Goal: Transaction & Acquisition: Purchase product/service

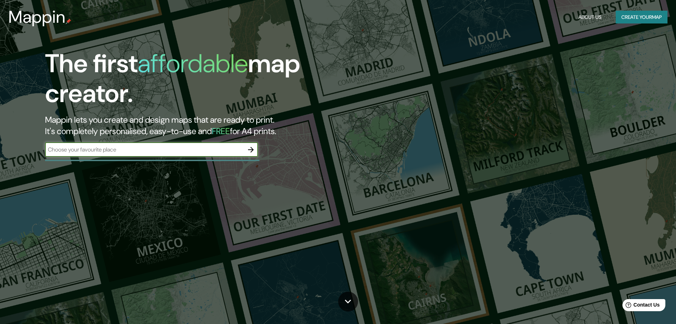
click at [146, 154] on div "​" at bounding box center [151, 149] width 213 height 14
type input "[GEOGRAPHIC_DATA]"
click at [251, 152] on icon "button" at bounding box center [251, 149] width 9 height 9
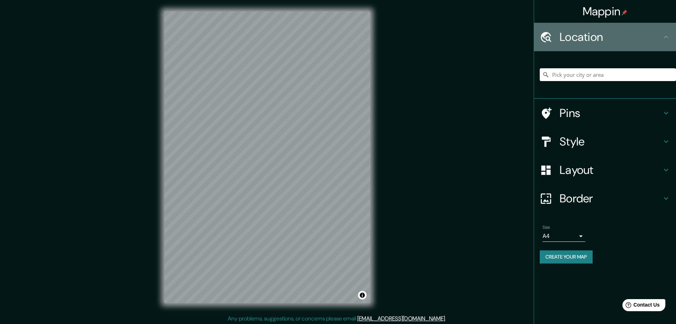
click at [590, 39] on h4 "Location" at bounding box center [611, 37] width 102 height 14
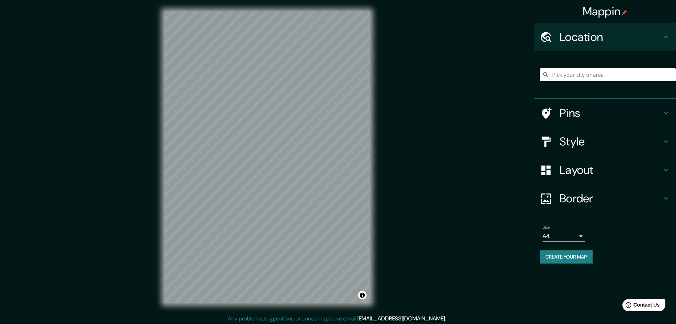
click at [589, 76] on input "Pick your city or area" at bounding box center [608, 74] width 136 height 13
click at [431, 244] on div "Mappin Location Pins Style Layout Border Choose a border. Hint : you can make l…" at bounding box center [338, 162] width 676 height 325
click at [576, 73] on input "Pick your city or area" at bounding box center [608, 74] width 136 height 13
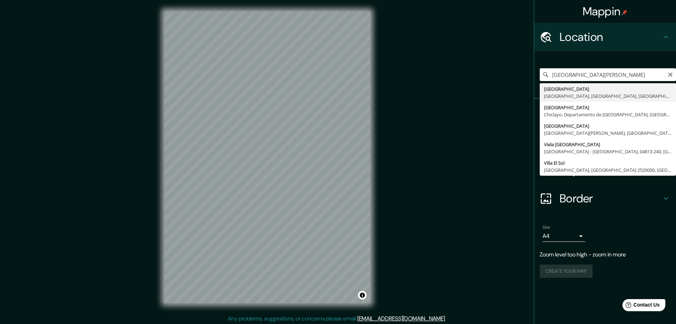
type input "[GEOGRAPHIC_DATA], [GEOGRAPHIC_DATA], [GEOGRAPHIC_DATA], [GEOGRAPHIC_DATA]"
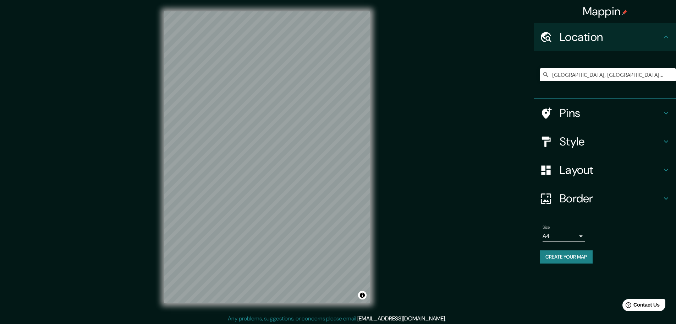
click at [630, 133] on div "Style" at bounding box center [605, 141] width 142 height 28
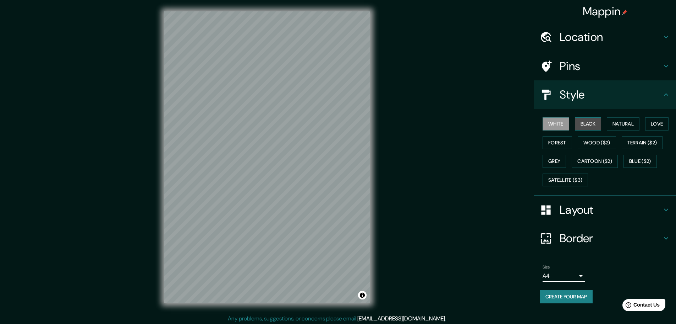
click at [597, 124] on button "Black" at bounding box center [588, 123] width 27 height 13
click at [626, 127] on button "Natural" at bounding box center [623, 123] width 33 height 13
click at [559, 142] on button "Forest" at bounding box center [557, 142] width 29 height 13
click at [601, 143] on button "Wood ($2)" at bounding box center [597, 142] width 38 height 13
click at [551, 166] on button "Grey" at bounding box center [554, 160] width 23 height 13
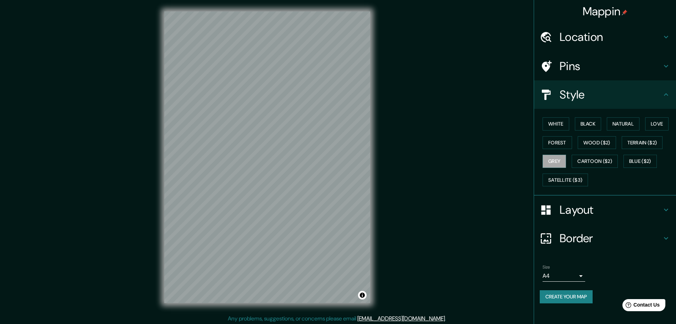
click at [607, 150] on div "White Black Natural Love Forest Wood ($2) Terrain ($2) Grey Cartoon ($2) Blue (…" at bounding box center [608, 151] width 136 height 75
click at [601, 129] on button "Black" at bounding box center [588, 123] width 27 height 13
click at [626, 126] on button "Natural" at bounding box center [623, 123] width 33 height 13
click at [553, 123] on button "White" at bounding box center [556, 123] width 27 height 13
click at [583, 124] on button "Black" at bounding box center [588, 123] width 27 height 13
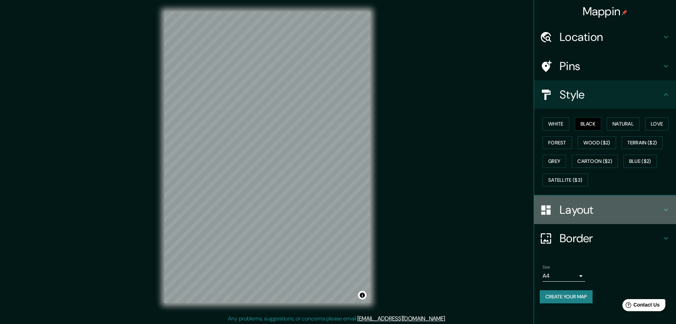
click at [571, 211] on h4 "Layout" at bounding box center [611, 209] width 102 height 14
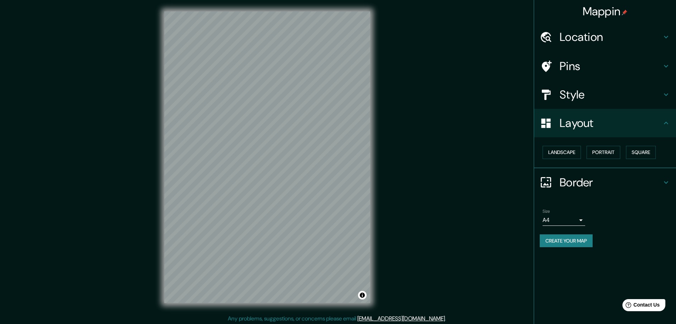
click at [604, 127] on h4 "Layout" at bounding box center [611, 123] width 102 height 14
click at [594, 54] on div "Pins" at bounding box center [605, 66] width 142 height 28
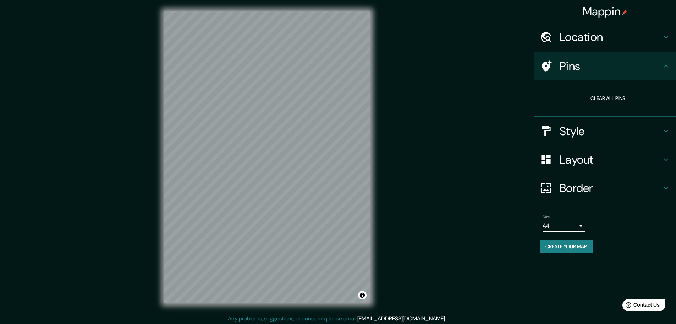
click at [627, 61] on h4 "Pins" at bounding box center [611, 66] width 102 height 14
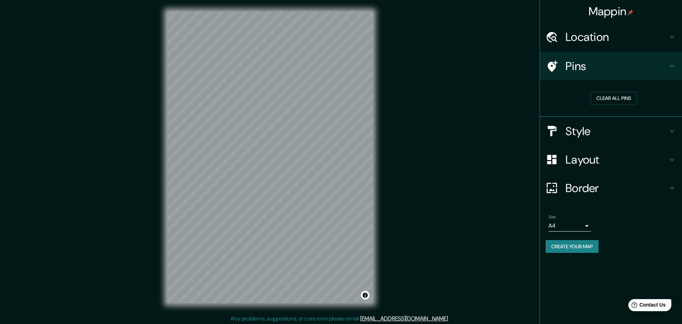
click at [572, 227] on body "Mappin Location [GEOGRAPHIC_DATA], [GEOGRAPHIC_DATA], [GEOGRAPHIC_DATA], [GEOGR…" at bounding box center [341, 162] width 682 height 324
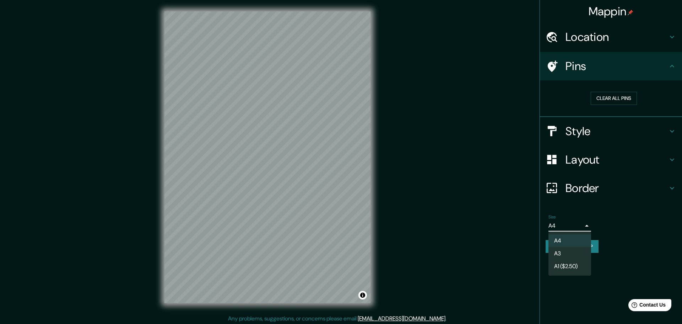
click at [573, 253] on li "A3" at bounding box center [569, 253] width 43 height 13
type input "a4"
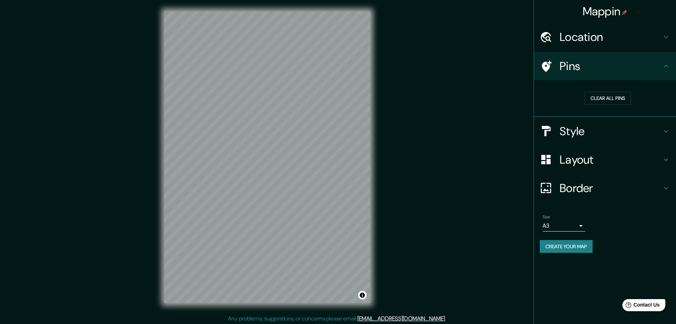
click at [631, 129] on h4 "Style" at bounding box center [611, 131] width 102 height 14
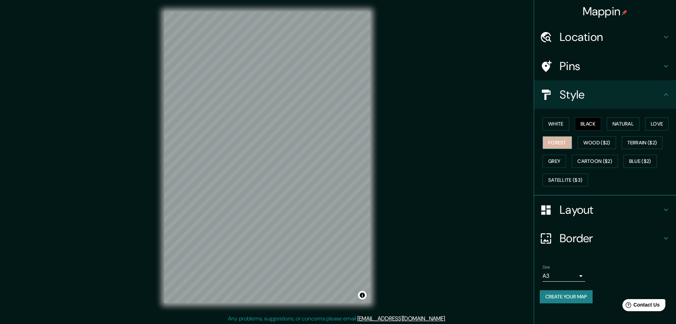
click at [568, 139] on button "Forest" at bounding box center [557, 142] width 29 height 13
click at [595, 142] on button "Wood ($2)" at bounding box center [597, 142] width 38 height 13
click at [662, 125] on button "Love" at bounding box center [657, 123] width 23 height 13
drag, startPoint x: 657, startPoint y: 138, endPoint x: 649, endPoint y: 139, distance: 8.5
click at [657, 139] on button "Terrain ($2)" at bounding box center [642, 142] width 41 height 13
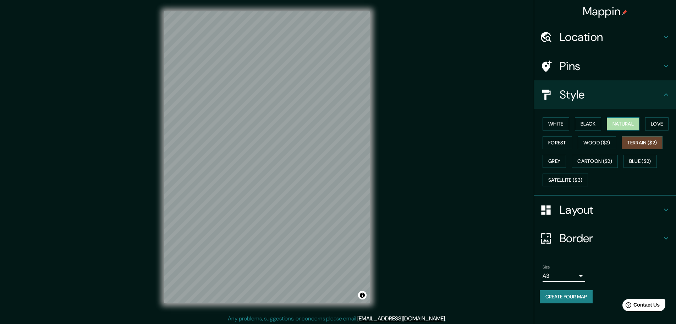
click at [629, 124] on button "Natural" at bounding box center [623, 123] width 33 height 13
click at [639, 145] on button "Terrain ($2)" at bounding box center [642, 142] width 41 height 13
click at [611, 141] on button "Wood ($2)" at bounding box center [597, 142] width 38 height 13
click at [594, 121] on button "Black" at bounding box center [588, 123] width 27 height 13
click at [617, 126] on button "Natural" at bounding box center [623, 123] width 33 height 13
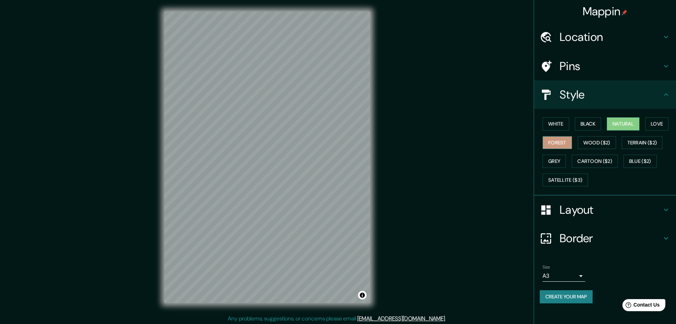
click at [561, 143] on button "Forest" at bounding box center [557, 142] width 29 height 13
